Goal: Contribute content: Add original content to the website for others to see

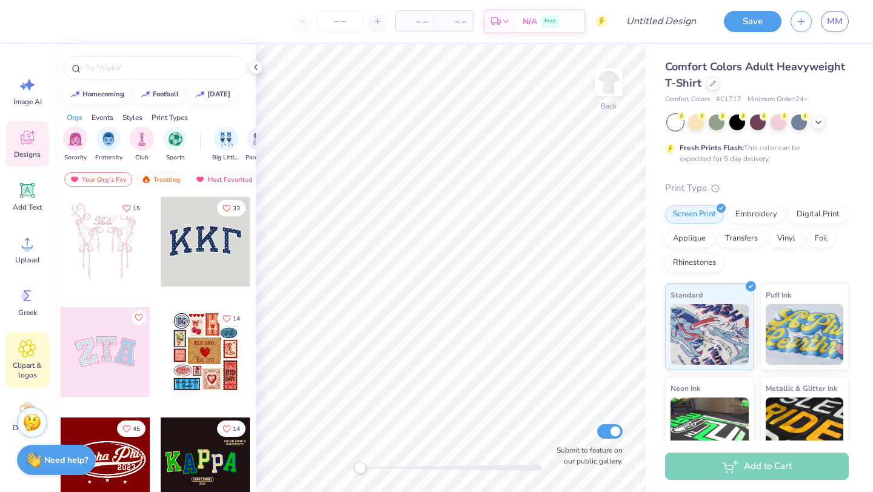
click at [27, 365] on span "Clipart & logos" at bounding box center [27, 370] width 40 height 19
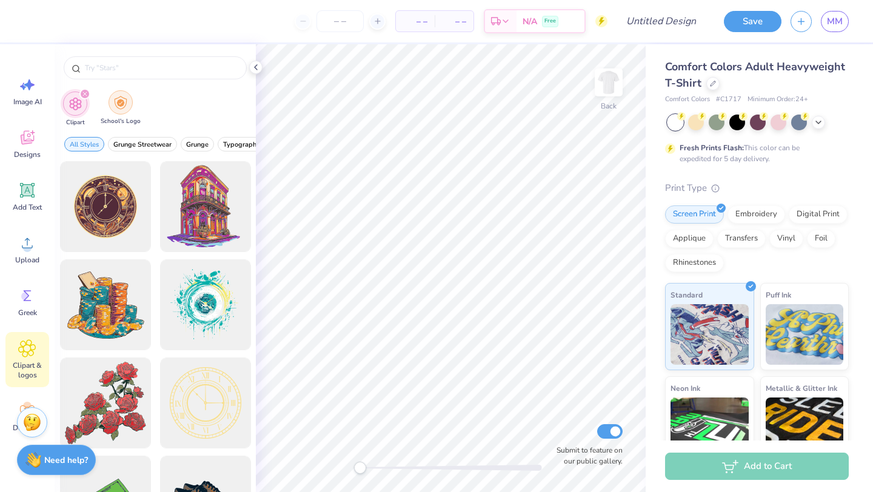
click at [119, 108] on img "filter for School's Logo" at bounding box center [120, 103] width 13 height 14
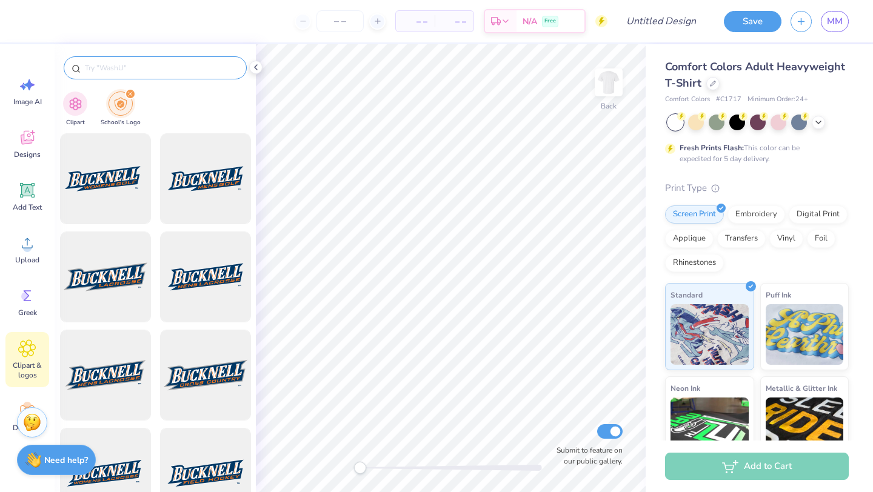
click at [154, 64] on input "text" at bounding box center [161, 68] width 155 height 12
type input "u"
type input "[US_STATE]"
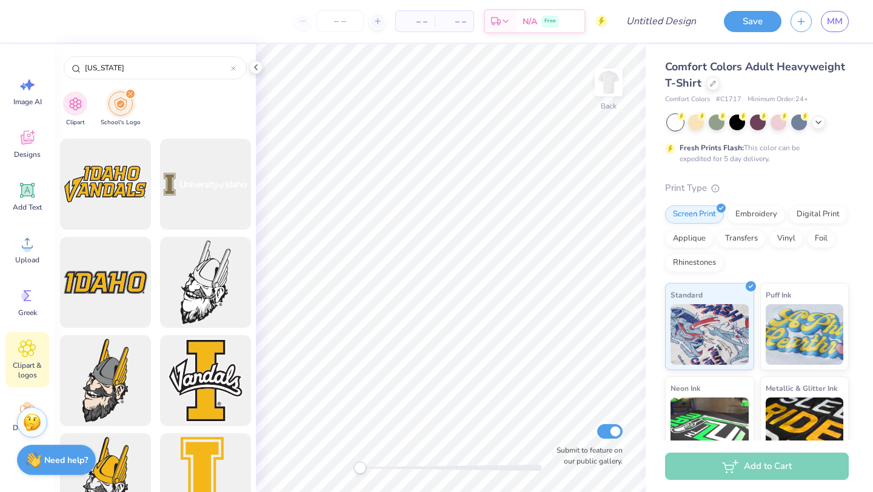
scroll to position [899, 0]
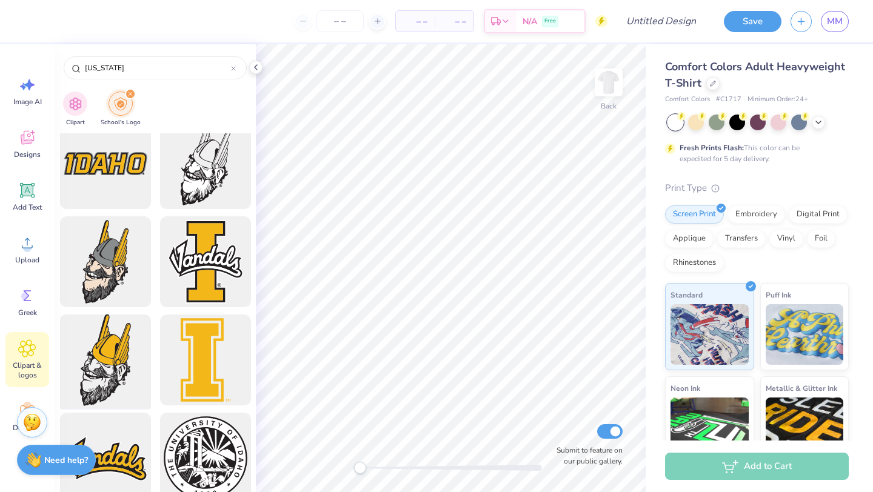
click at [126, 356] on div at bounding box center [105, 360] width 100 height 100
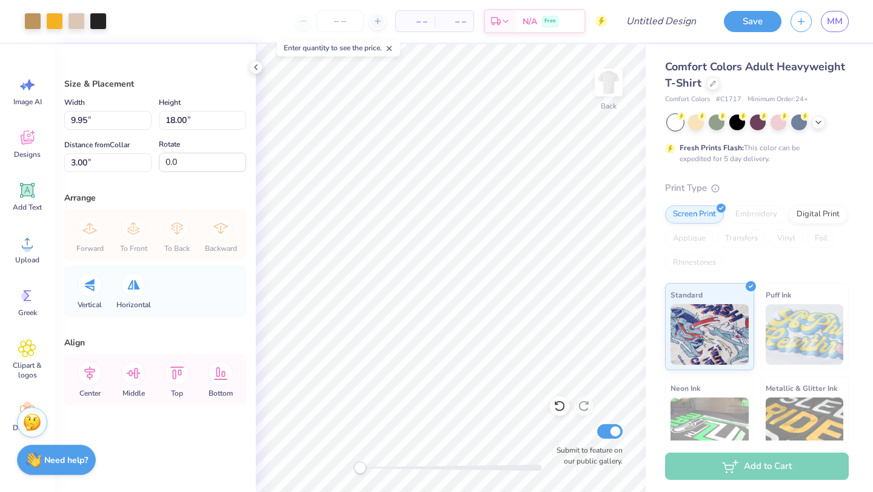
type input "5.25"
type input "9.50"
click at [26, 255] on span "Upload" at bounding box center [27, 260] width 24 height 10
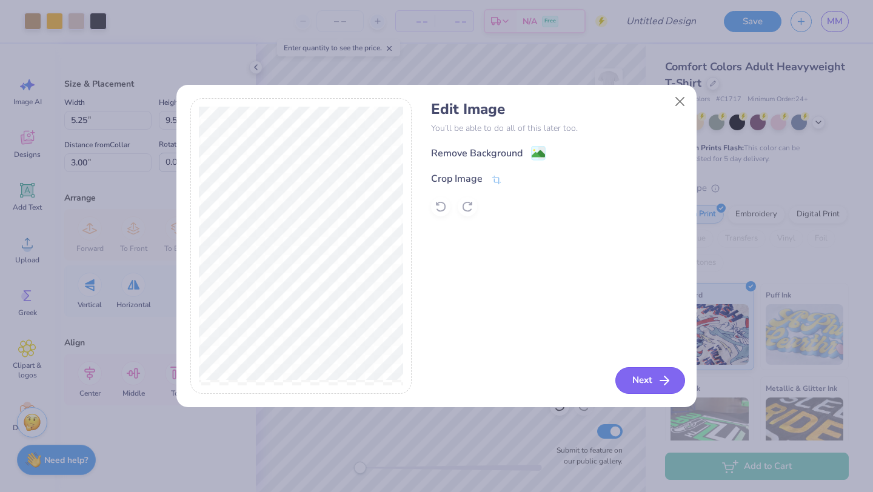
click at [654, 382] on button "Next" at bounding box center [650, 380] width 70 height 27
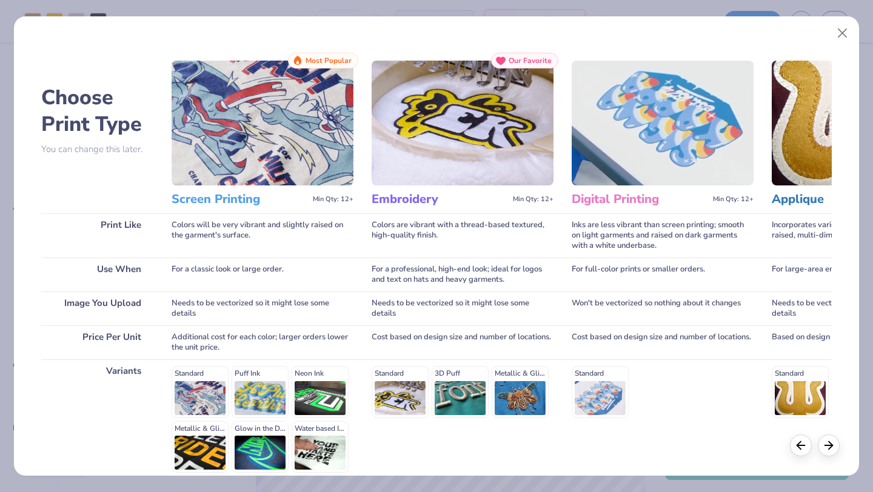
scroll to position [112, 0]
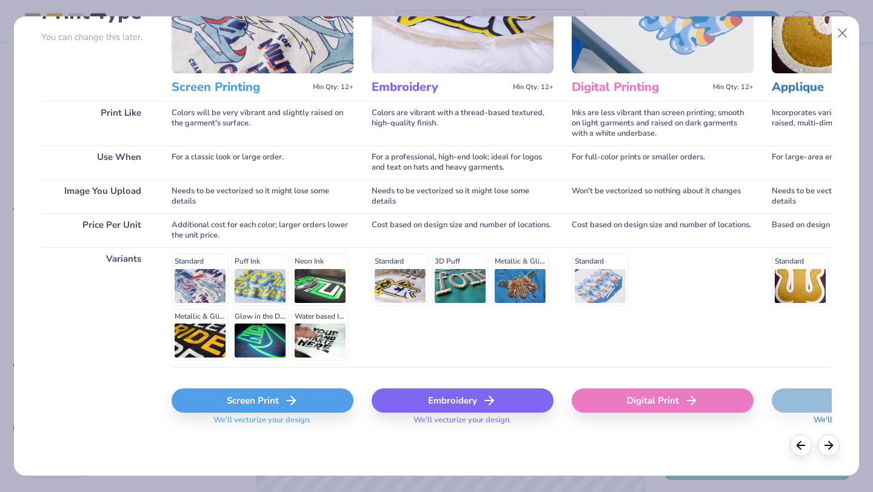
click at [326, 392] on div "Screen Print" at bounding box center [262, 400] width 182 height 24
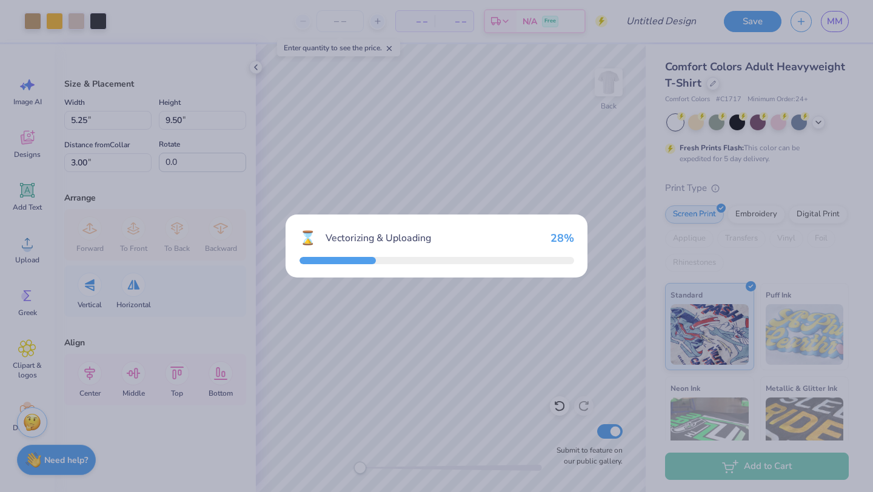
type input "11.71"
type input "16.32"
type input "4.34"
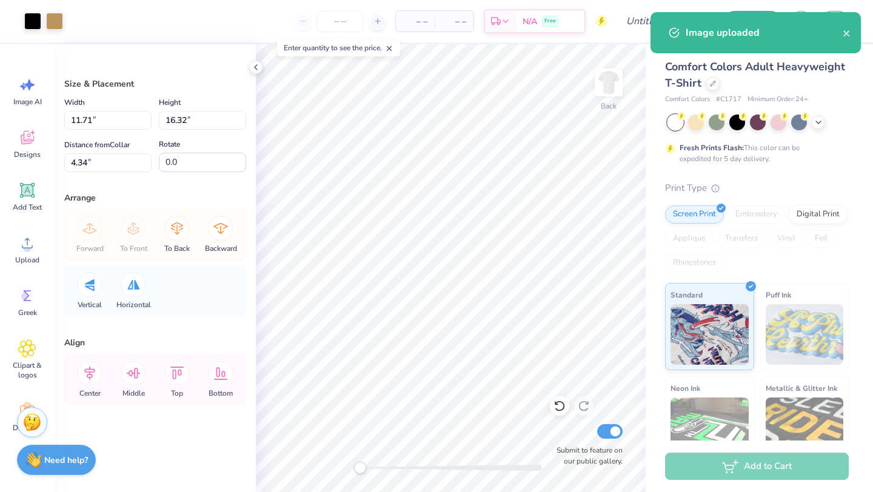
type input "5.44"
type input "7.59"
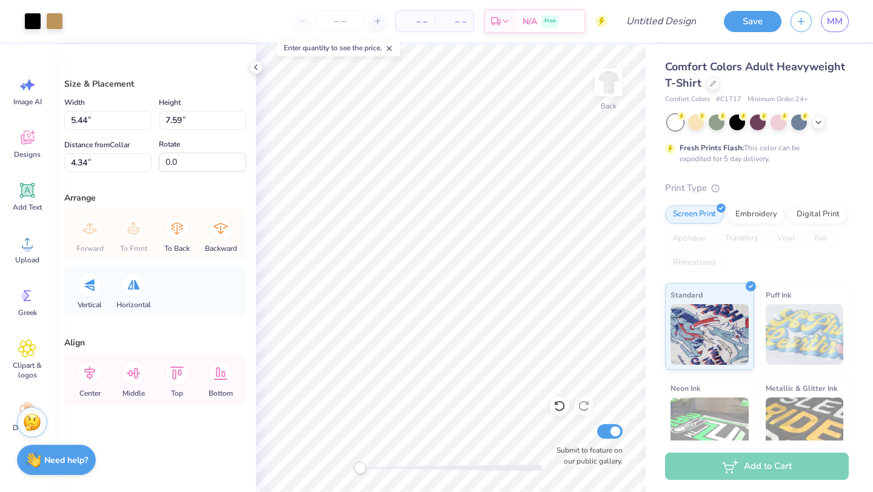
type input "5.04"
type input "7.03"
type input "7.75"
click at [49, 19] on div at bounding box center [54, 20] width 17 height 17
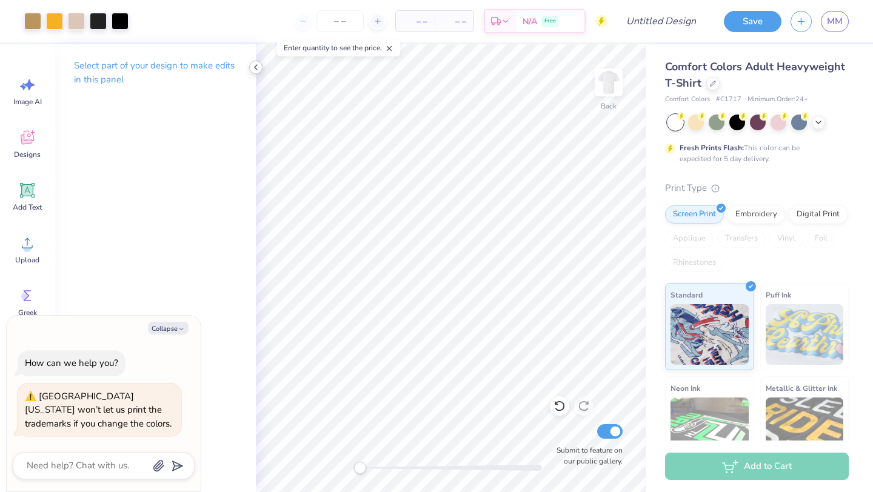
click at [257, 72] on icon at bounding box center [256, 67] width 10 height 10
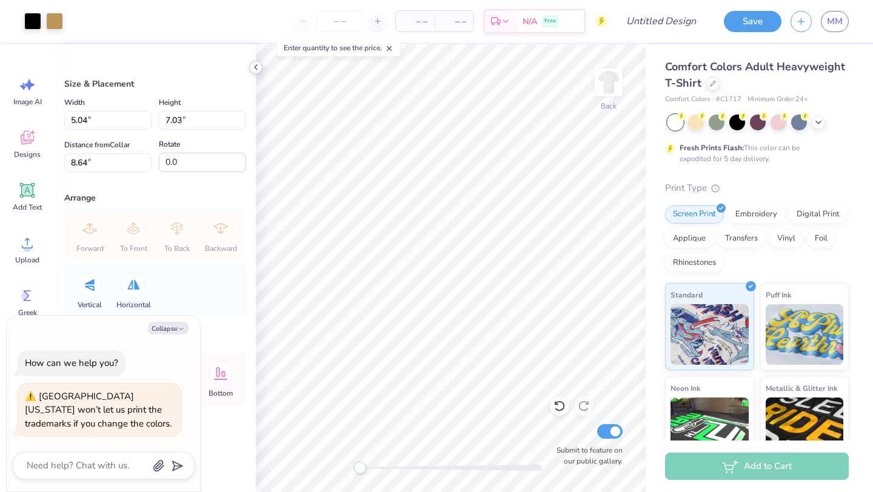
type textarea "x"
